Goal: Task Accomplishment & Management: Use online tool/utility

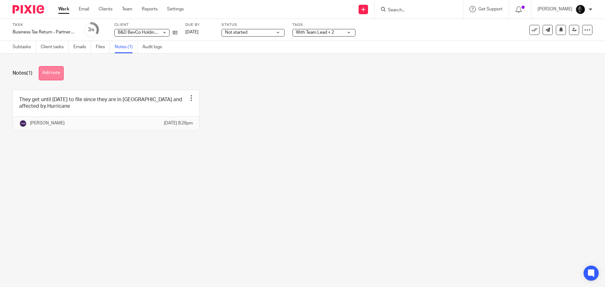
click at [52, 70] on button "Add note" at bounding box center [51, 73] width 25 height 14
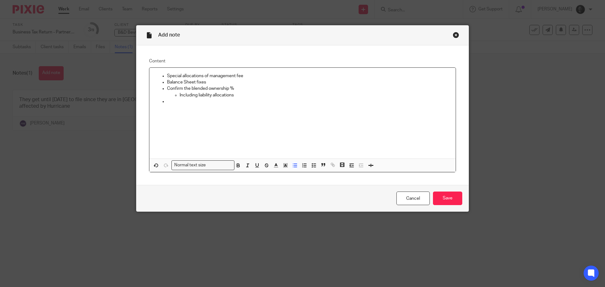
click at [241, 97] on p "Including liability allocations" at bounding box center [315, 95] width 271 height 6
click at [241, 95] on p "Including liability allocations. BB and EOY" at bounding box center [315, 95] width 271 height 6
click at [213, 105] on div "Special allocations of management fee Balance Sheet fixes Confirm the blended o…" at bounding box center [302, 113] width 306 height 91
click at [175, 100] on p at bounding box center [309, 101] width 284 height 6
click at [237, 105] on div "Special allocations of management fee Balance Sheet fixes Confirm the blended o…" at bounding box center [302, 113] width 306 height 91
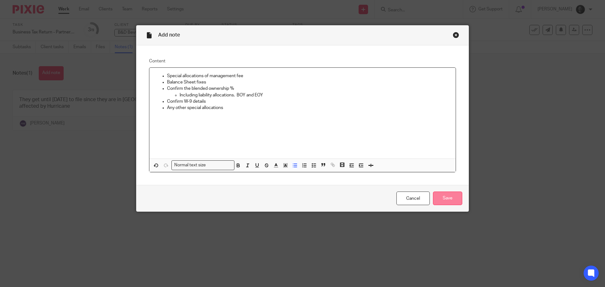
click at [443, 198] on input "Save" at bounding box center [447, 199] width 29 height 14
